Goal: Navigation & Orientation: Find specific page/section

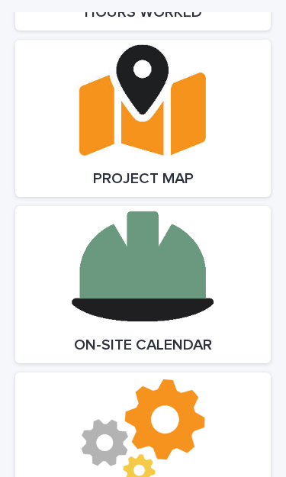
scroll to position [2713, 0]
click at [189, 266] on link "Open Link" at bounding box center [143, 284] width 256 height 157
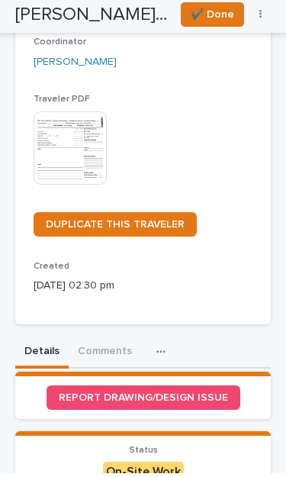
scroll to position [334, 0]
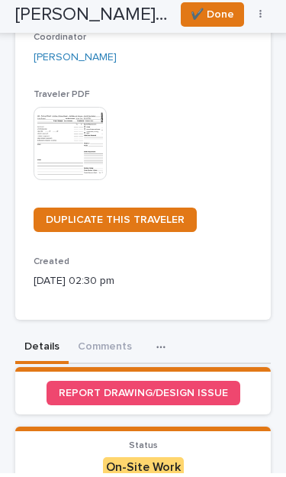
click at [160, 346] on icon "button" at bounding box center [160, 351] width 9 height 11
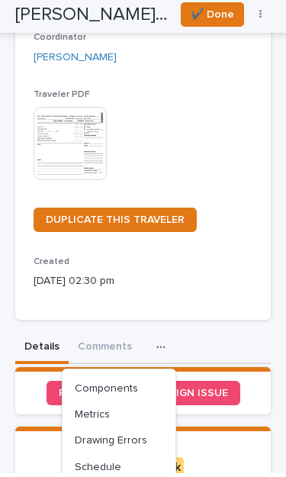
click at [244, 277] on p "05/28/2025 02:30 pm" at bounding box center [143, 285] width 219 height 16
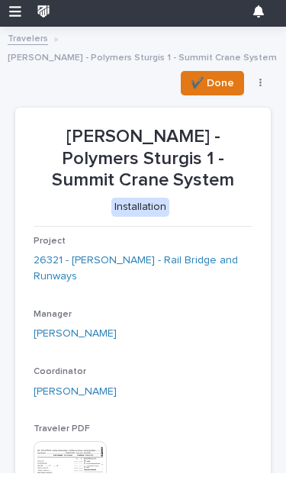
scroll to position [0, 0]
click at [189, 257] on link "26321 - James Ware - Rail Bridge and Runways" at bounding box center [143, 273] width 219 height 32
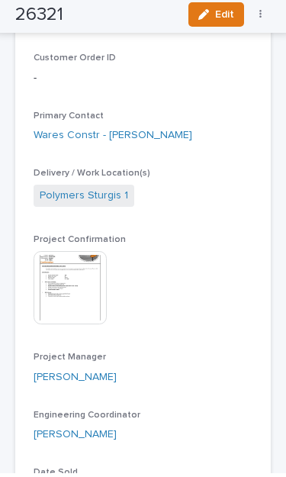
scroll to position [439, 0]
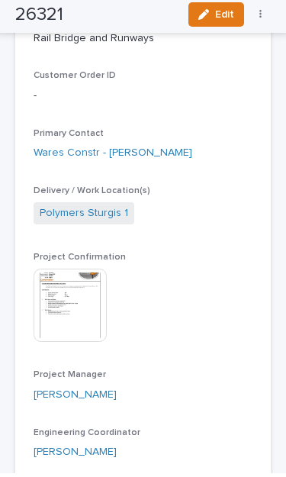
click at [80, 315] on img at bounding box center [70, 309] width 73 height 73
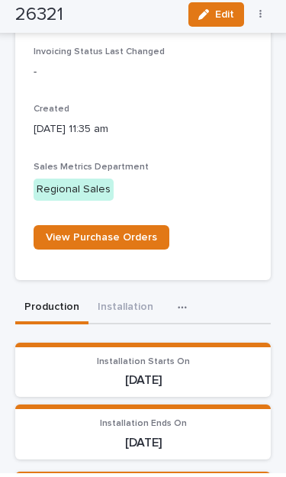
scroll to position [1718, 0]
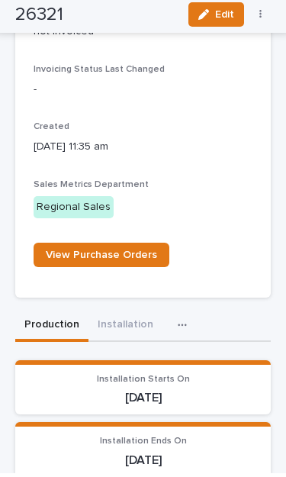
click at [121, 314] on button "Installation" at bounding box center [126, 330] width 74 height 32
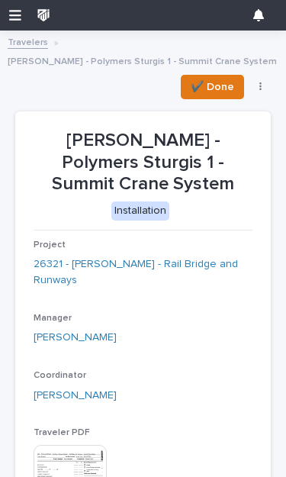
click at [182, 150] on p "Jim Ware - Polymers Sturgis 1 - Summit Crane System" at bounding box center [143, 163] width 219 height 66
click at [140, 257] on link "26321 - James Ware - Rail Bridge and Runways" at bounding box center [143, 273] width 219 height 32
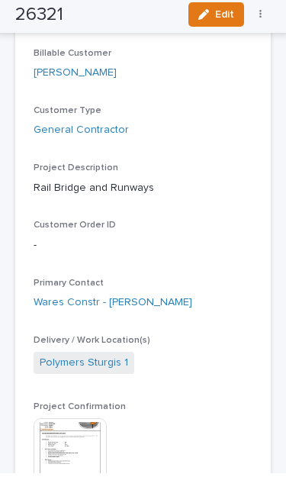
scroll to position [289, 0]
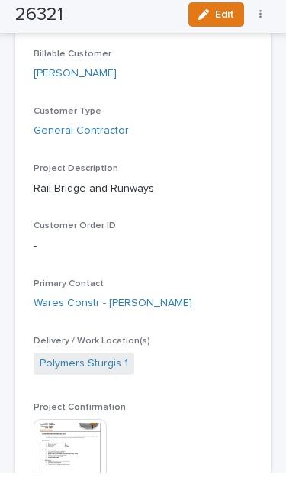
click at [116, 360] on link "Polymers Sturgis 1" at bounding box center [84, 368] width 89 height 16
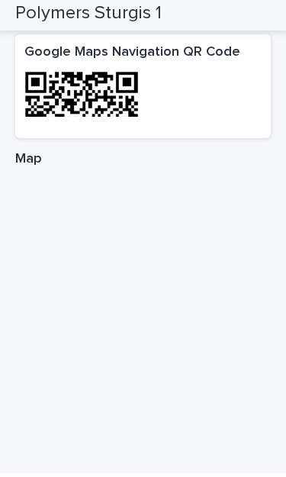
scroll to position [1200, 0]
